Goal: Find specific page/section: Find specific page/section

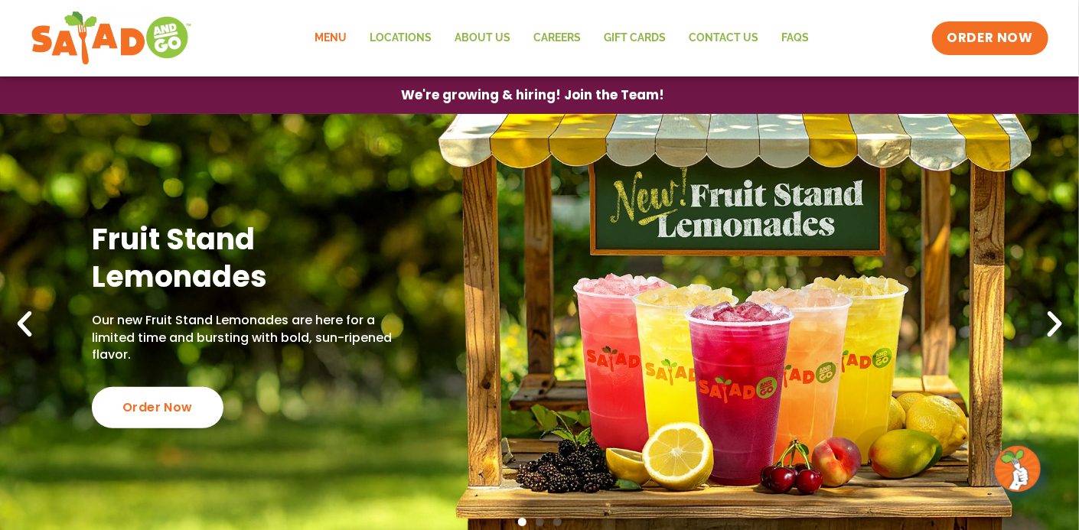
click at [327, 42] on link "Menu" at bounding box center [330, 38] width 55 height 35
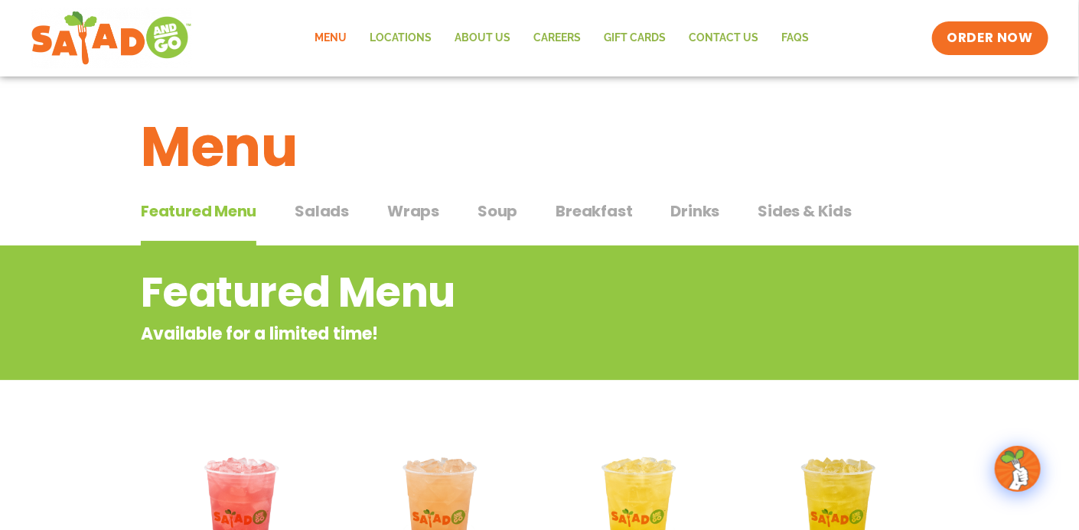
click at [580, 217] on span "Breakfast" at bounding box center [594, 211] width 77 height 23
